Goal: Task Accomplishment & Management: Use online tool/utility

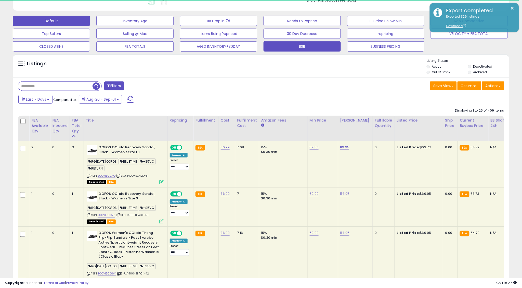
scroll to position [132, 0]
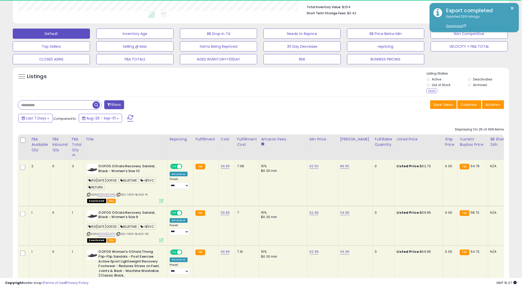
click at [426, 90] on div "Listings" at bounding box center [261, 82] width 497 height 23
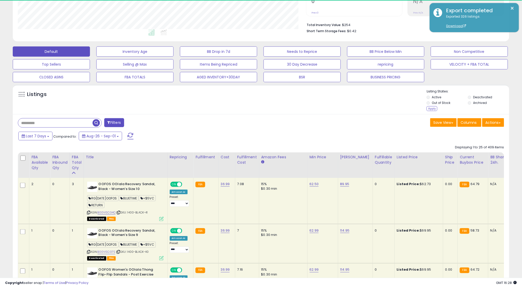
scroll to position [111, 0]
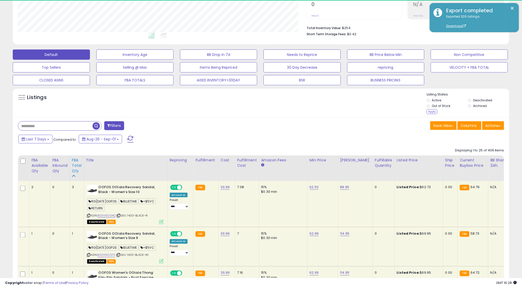
click at [78, 167] on div "FBA Total Qty" at bounding box center [77, 165] width 10 height 16
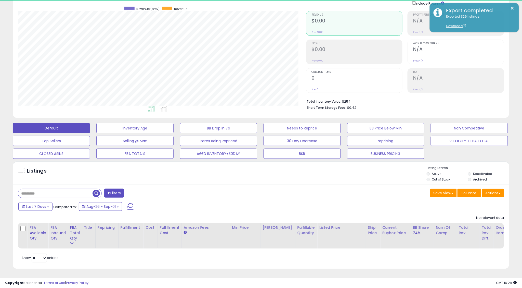
scroll to position [38, 0]
click at [450, 131] on button "Non Competitive" at bounding box center [469, 128] width 77 height 10
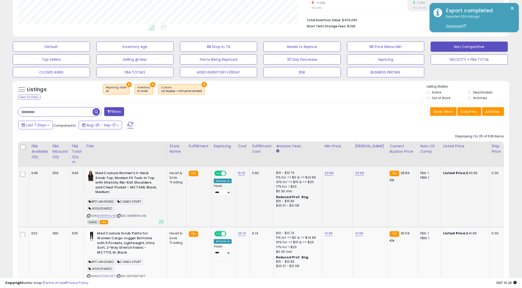
scroll to position [151, 0]
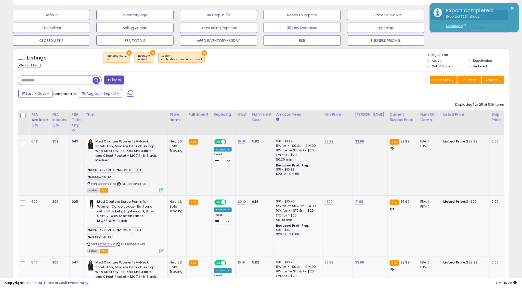
click at [90, 184] on icon at bounding box center [88, 184] width 3 height 3
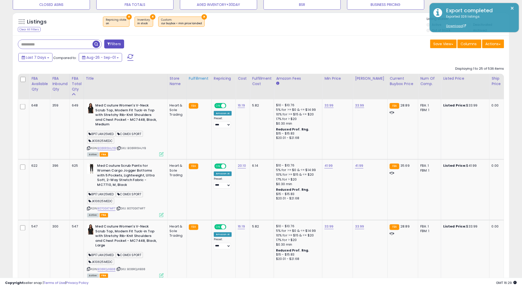
scroll to position [187, 0]
click at [90, 209] on icon at bounding box center [88, 208] width 3 height 3
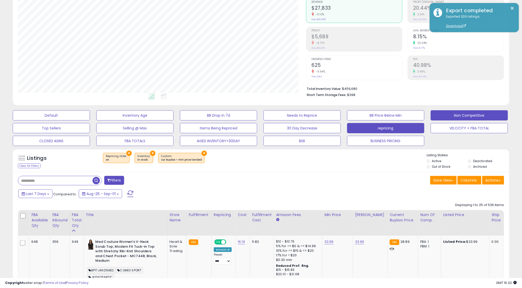
scroll to position [74, 0]
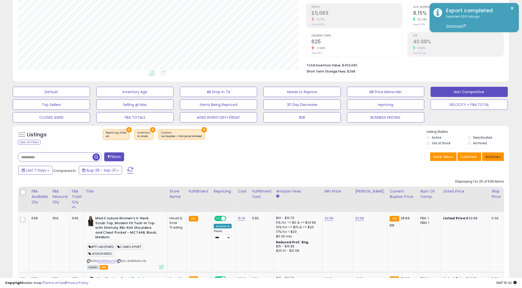
click at [494, 155] on button "Actions" at bounding box center [493, 156] width 22 height 9
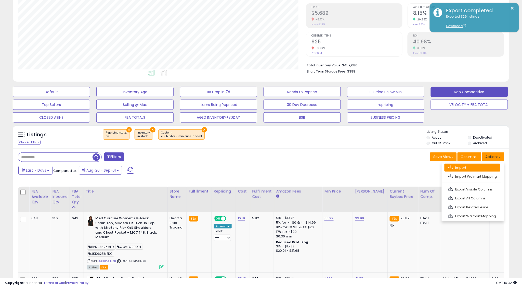
scroll to position [73, 0]
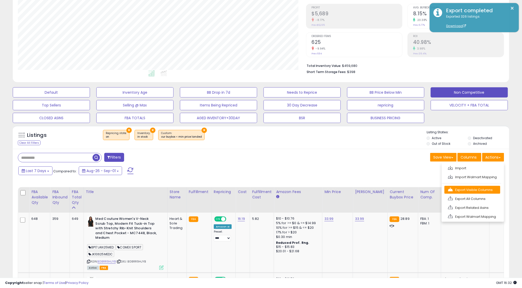
click at [481, 191] on link "Export Visible Columns" at bounding box center [473, 190] width 56 height 8
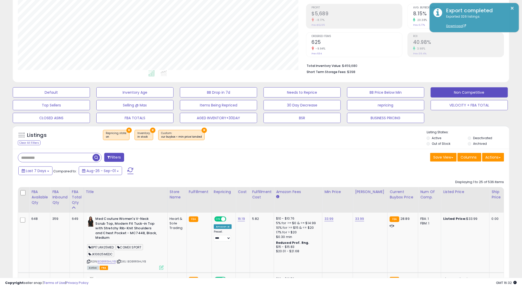
scroll to position [115, 0]
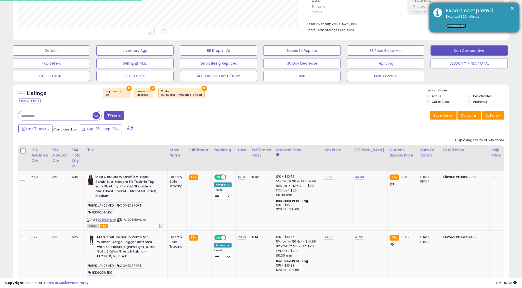
click at [458, 27] on link "Download" at bounding box center [456, 26] width 20 height 4
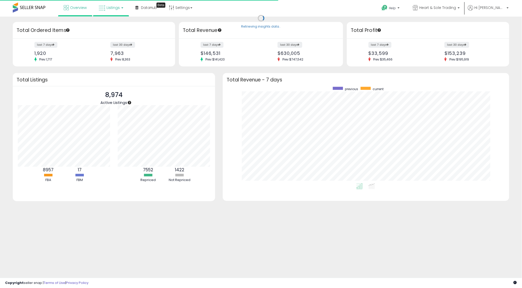
scroll to position [96, 277]
click at [119, 8] on span "Listings" at bounding box center [113, 7] width 13 height 5
click at [114, 45] on icon at bounding box center [115, 45] width 27 height 8
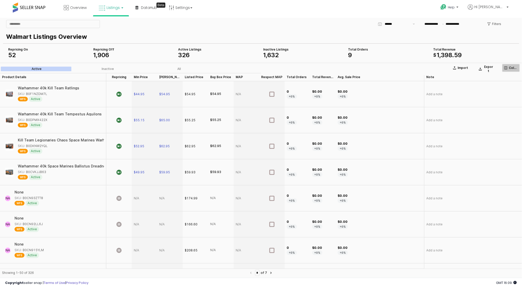
click at [511, 69] on p "Columns" at bounding box center [513, 68] width 9 height 4
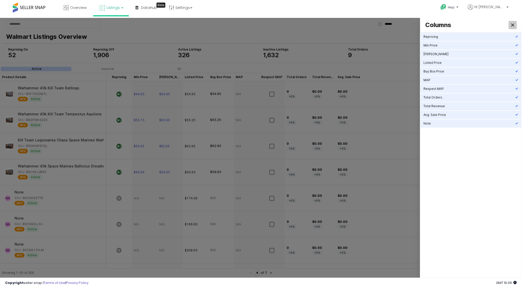
click at [514, 25] on div "Close" at bounding box center [513, 25] width 8 height 8
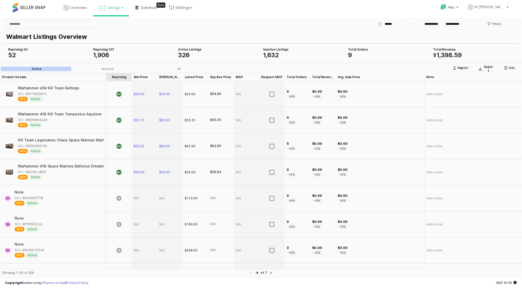
click at [119, 78] on div "Repricing Repricing" at bounding box center [118, 77] width 25 height 8
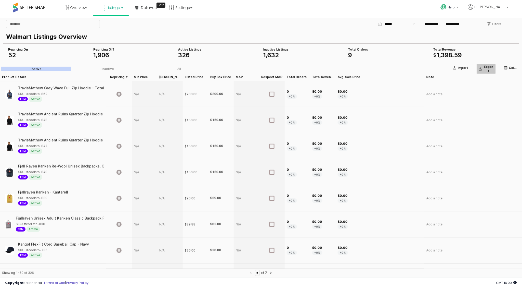
click at [483, 69] on div "Export" at bounding box center [486, 68] width 15 height 8
